Goal: Task Accomplishment & Management: Complete application form

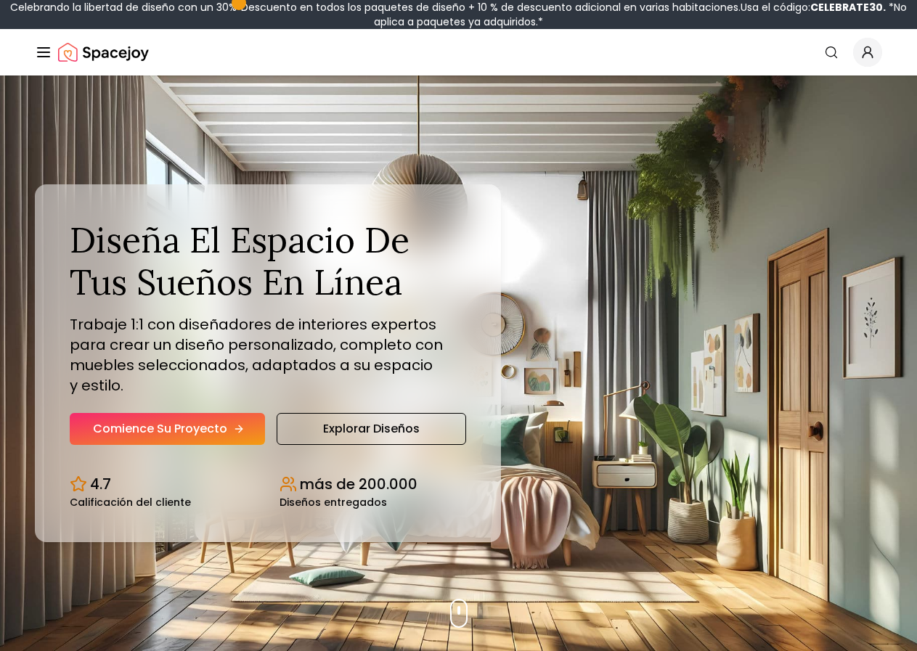
click at [197, 420] on font "Comience su proyecto" at bounding box center [160, 428] width 134 height 17
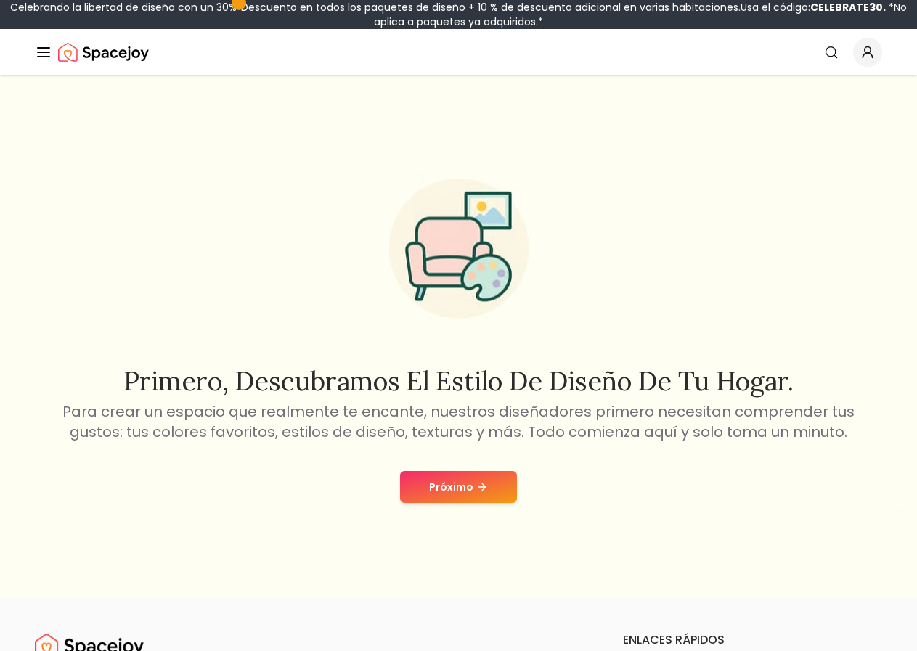
click at [502, 489] on button "Próximo" at bounding box center [458, 487] width 117 height 32
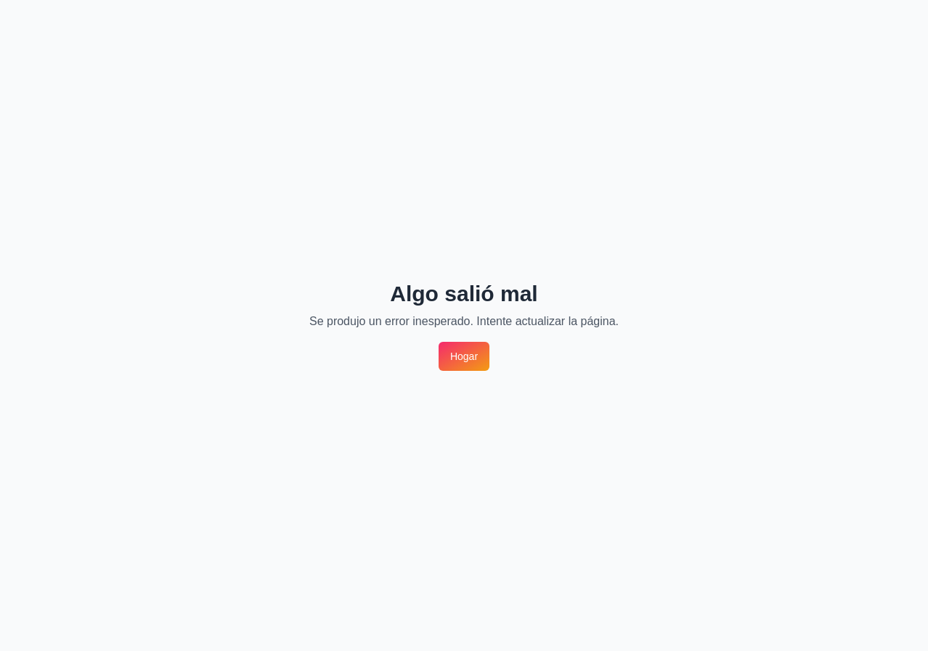
click at [475, 361] on font "Hogar" at bounding box center [464, 357] width 28 height 12
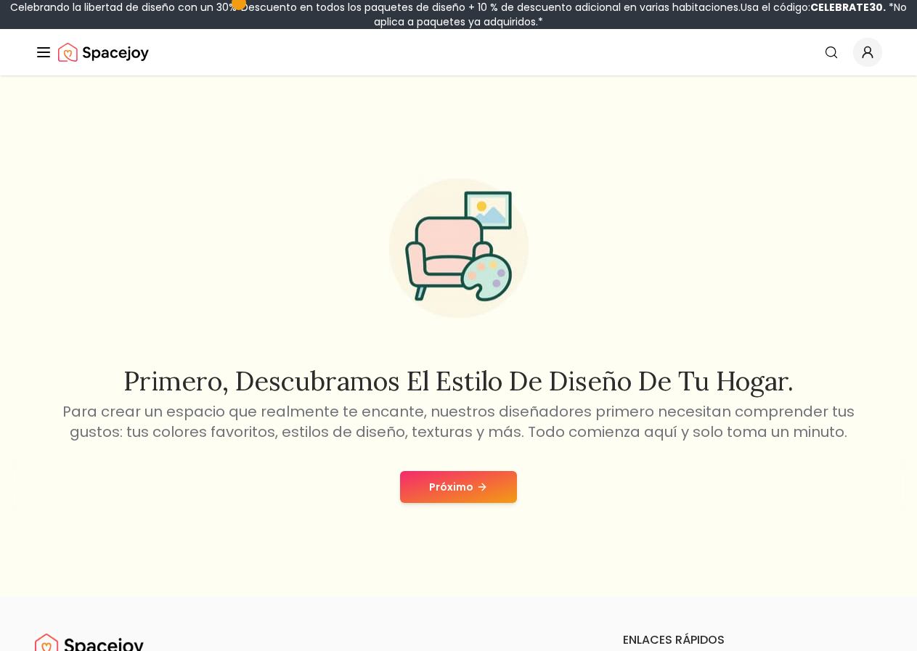
click at [464, 487] on font "Próximo" at bounding box center [451, 487] width 44 height 15
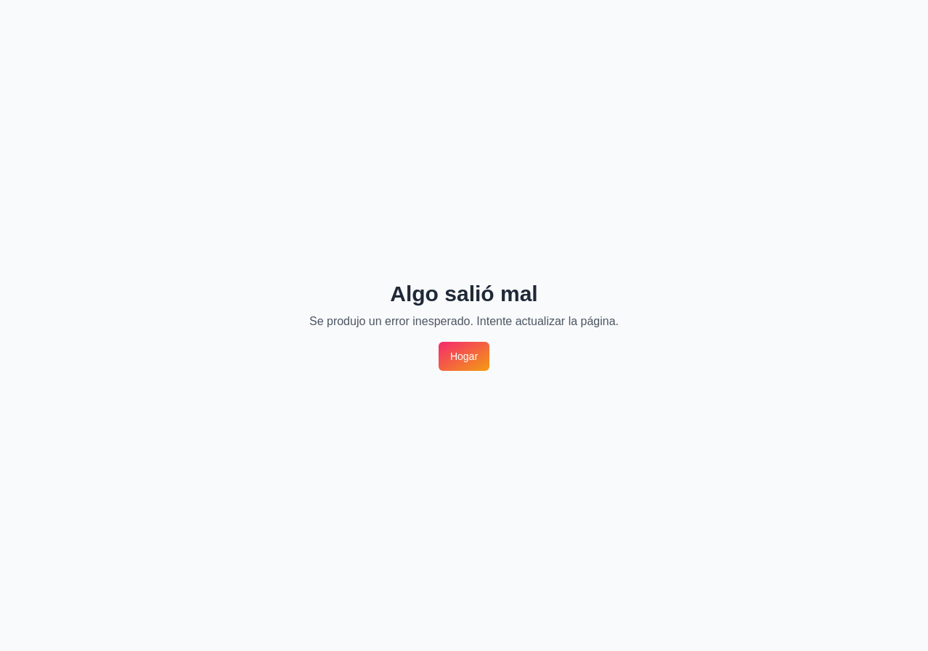
click at [465, 374] on div "Algo salió mal Se produjo un error inesperado. Intente actualizar la página. Ho…" at bounding box center [464, 325] width 928 height 651
click at [469, 356] on font "Hogar" at bounding box center [464, 357] width 28 height 12
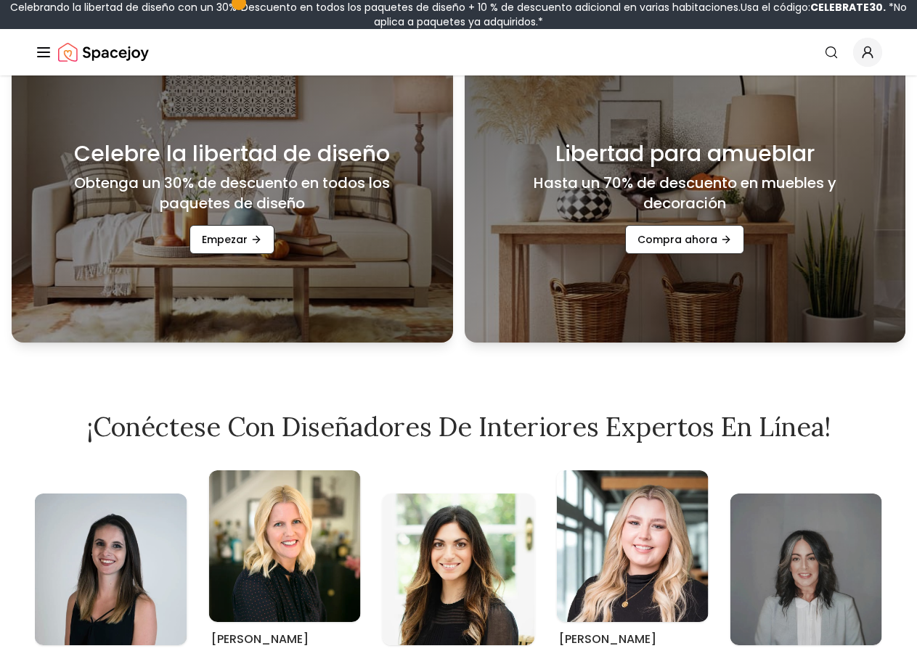
scroll to position [653, 0]
